Goal: Check status

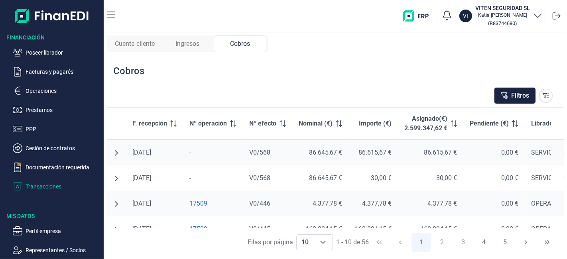
click at [197, 45] on span "Ingresos" at bounding box center [188, 44] width 24 height 10
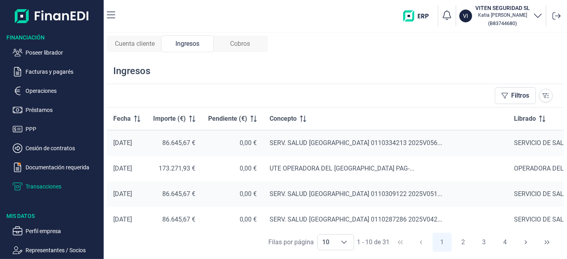
click at [240, 43] on span "Cobros" at bounding box center [240, 44] width 20 height 10
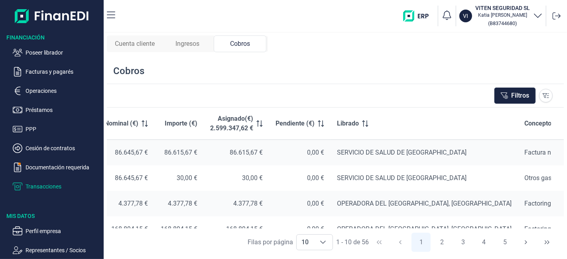
scroll to position [0, 198]
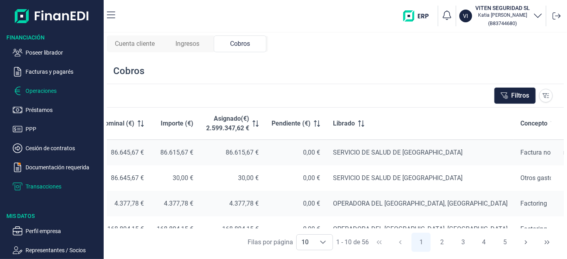
click at [43, 91] on p "Operaciones" at bounding box center [63, 91] width 75 height 10
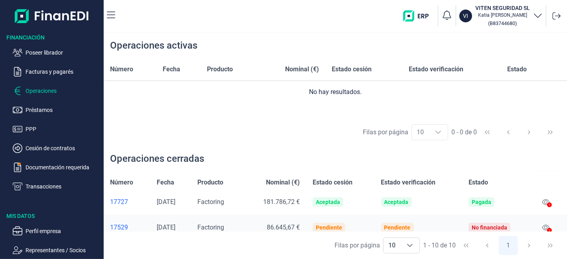
scroll to position [44, 0]
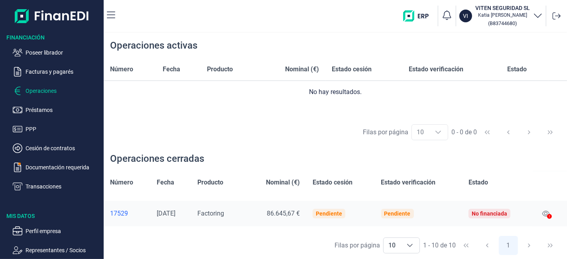
click at [321, 201] on td "Pendiente" at bounding box center [340, 214] width 68 height 26
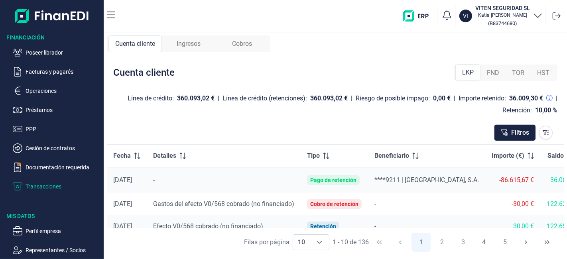
click at [193, 40] on span "Ingresos" at bounding box center [189, 44] width 24 height 10
